Goal: Information Seeking & Learning: Learn about a topic

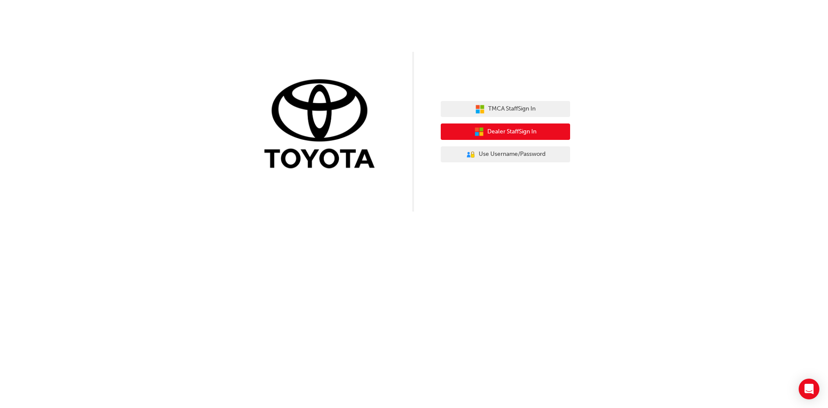
click at [506, 132] on span "Dealer Staff Sign In" at bounding box center [511, 132] width 49 height 10
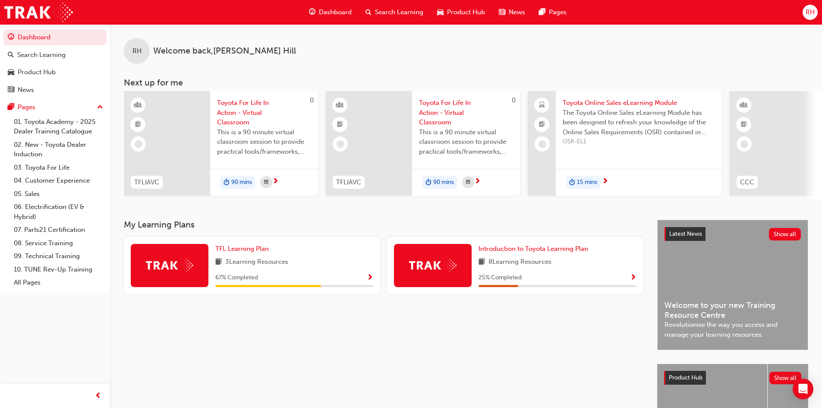
drag, startPoint x: 175, startPoint y: 270, endPoint x: 183, endPoint y: 270, distance: 8.2
click at [175, 270] on img at bounding box center [169, 264] width 47 height 13
click at [369, 278] on span "Show Progress" at bounding box center [370, 278] width 6 height 8
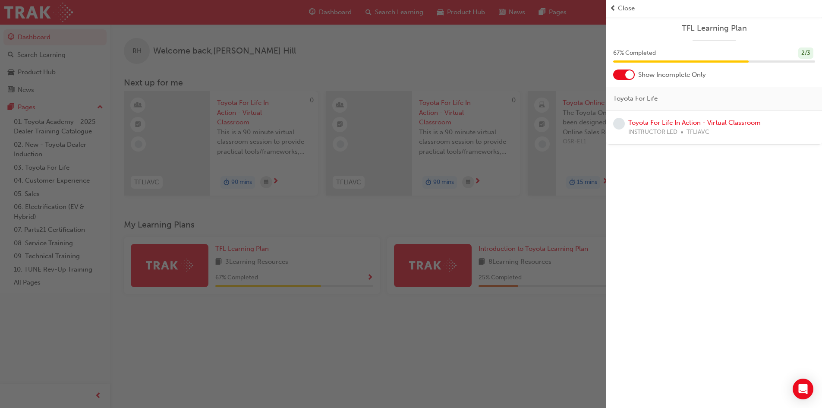
click at [671, 126] on div "Toyota For Life In Action - Virtual Classroom INSTRUCTOR LED TFLIAVC" at bounding box center [694, 127] width 132 height 19
click at [669, 123] on link "Toyota For Life In Action - Virtual Classroom" at bounding box center [694, 123] width 132 height 8
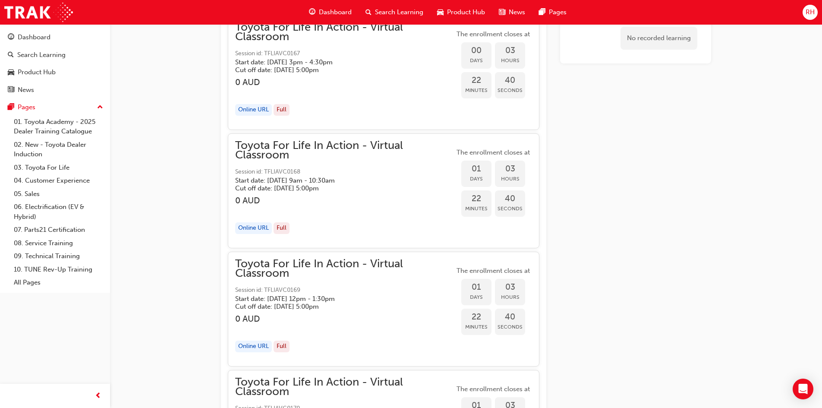
scroll to position [1337, 0]
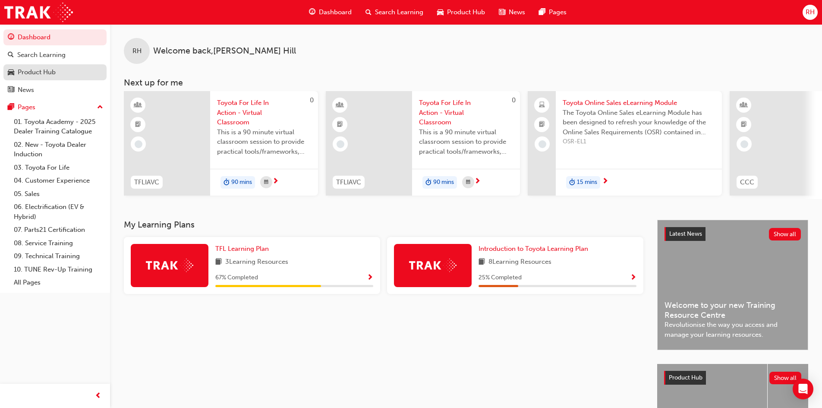
click at [38, 71] on div "Product Hub" at bounding box center [37, 72] width 38 height 10
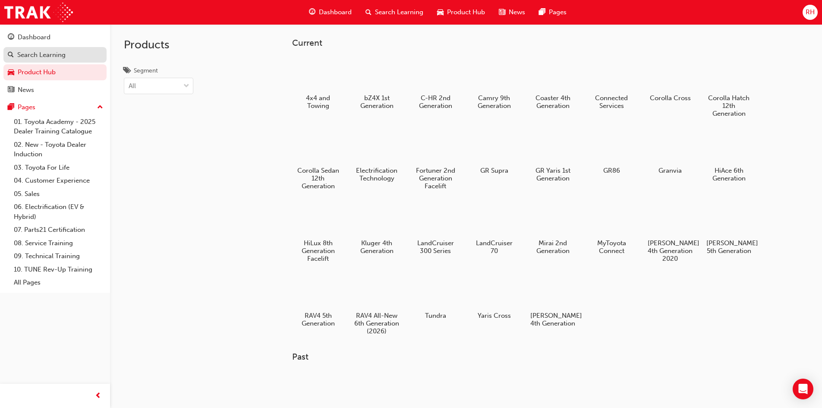
click at [68, 51] on div "Search Learning" at bounding box center [55, 55] width 94 height 11
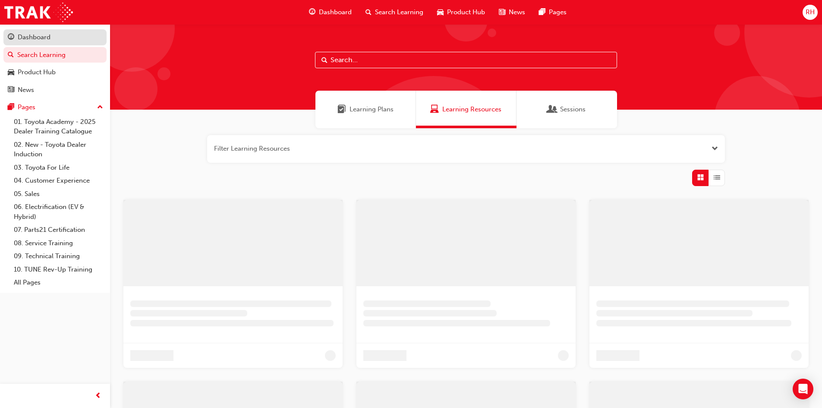
click at [50, 37] on div "Dashboard" at bounding box center [34, 37] width 33 height 10
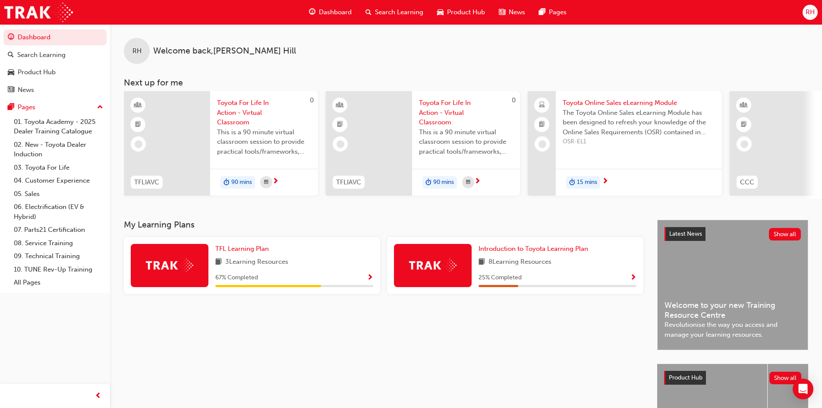
click at [779, 131] on div at bounding box center [772, 143] width 86 height 104
click at [379, 13] on span "Search Learning" at bounding box center [399, 12] width 48 height 10
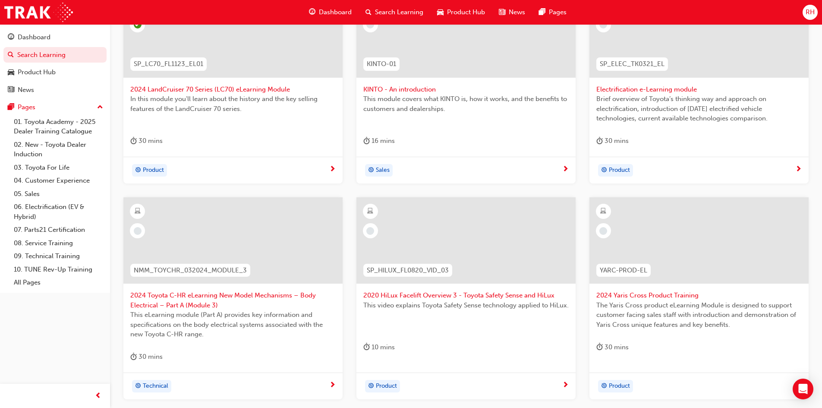
scroll to position [305, 0]
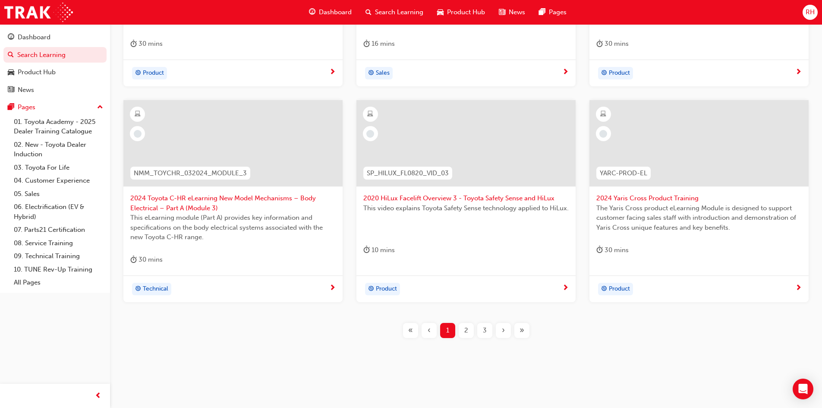
click at [472, 329] on div "2" at bounding box center [465, 330] width 15 height 15
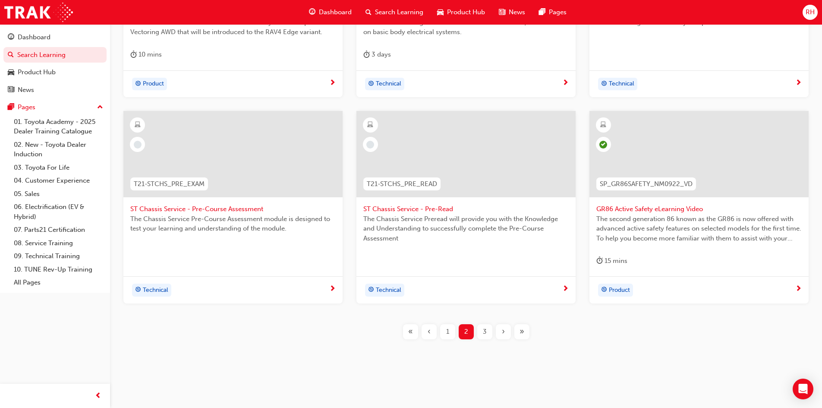
scroll to position [296, 0]
click at [484, 327] on span "3" at bounding box center [485, 330] width 4 height 10
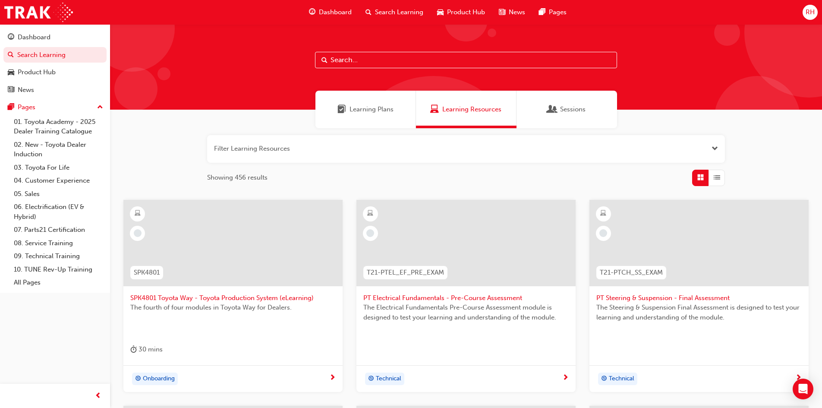
click at [558, 126] on div "Sessions" at bounding box center [566, 110] width 100 height 38
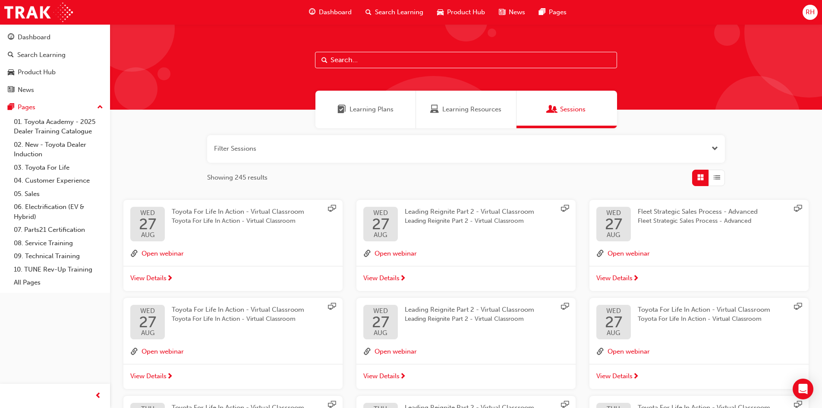
click at [481, 119] on div "Learning Resources" at bounding box center [466, 110] width 100 height 38
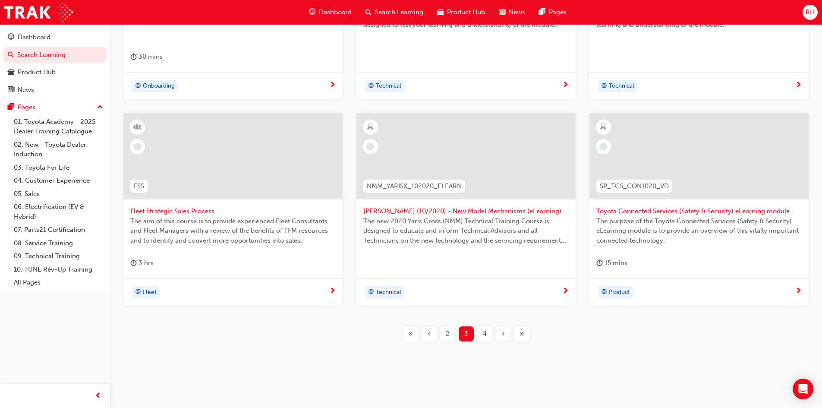
scroll to position [296, 0]
